Goal: Find specific page/section: Find specific page/section

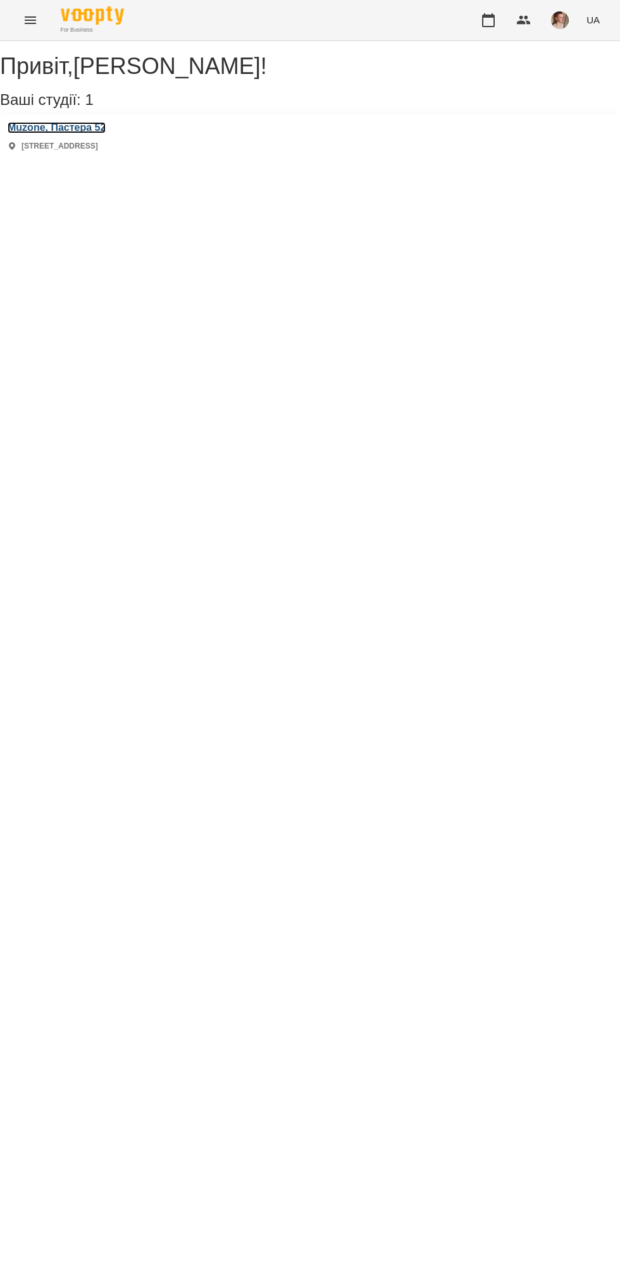
click at [76, 133] on h3 "Muzone, Пастера 52" at bounding box center [57, 127] width 98 height 11
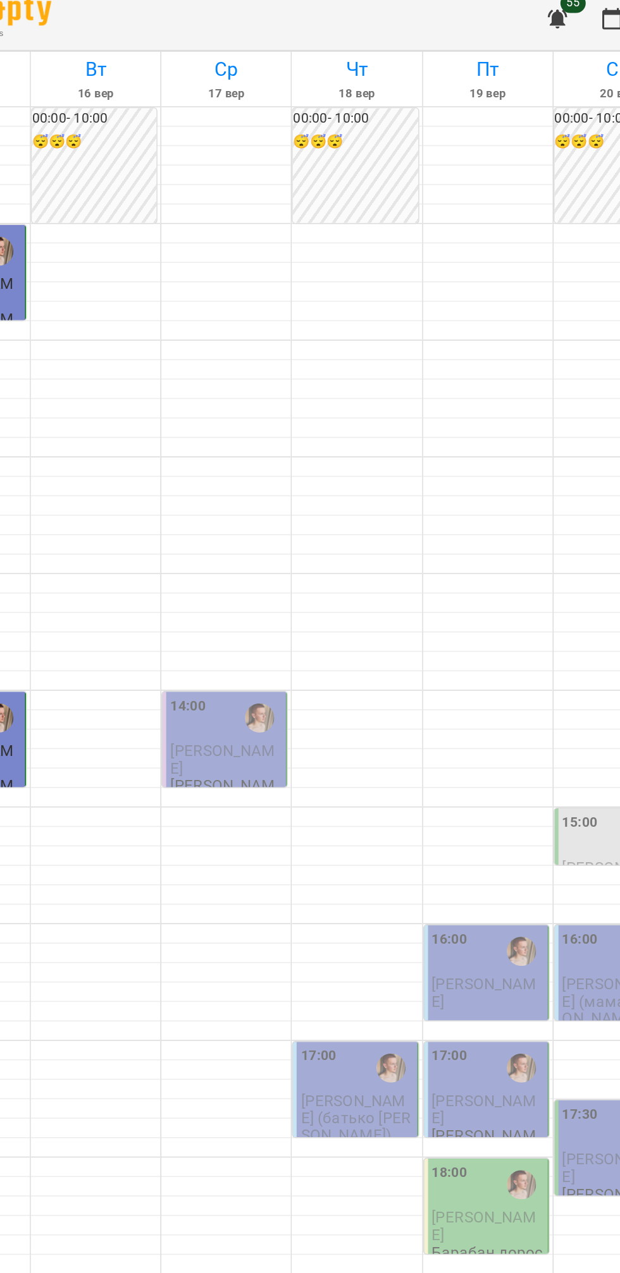
click at [246, 489] on div at bounding box center [259, 474] width 29 height 29
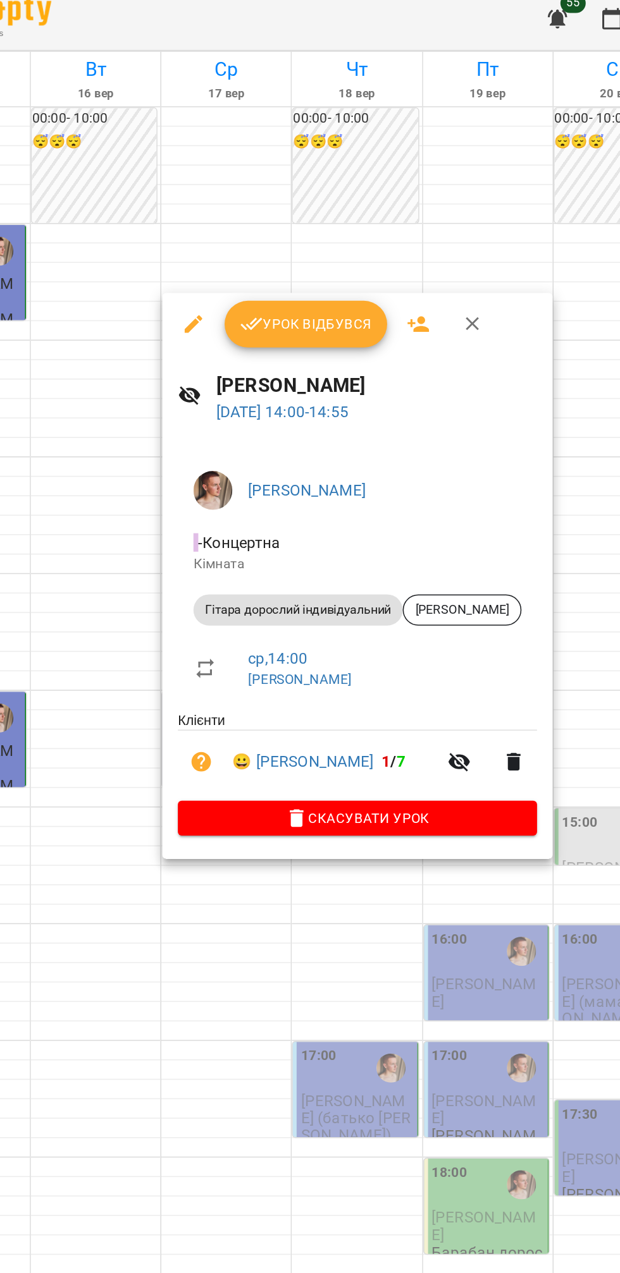
click at [324, 675] on div at bounding box center [310, 636] width 620 height 1273
